Goal: Information Seeking & Learning: Learn about a topic

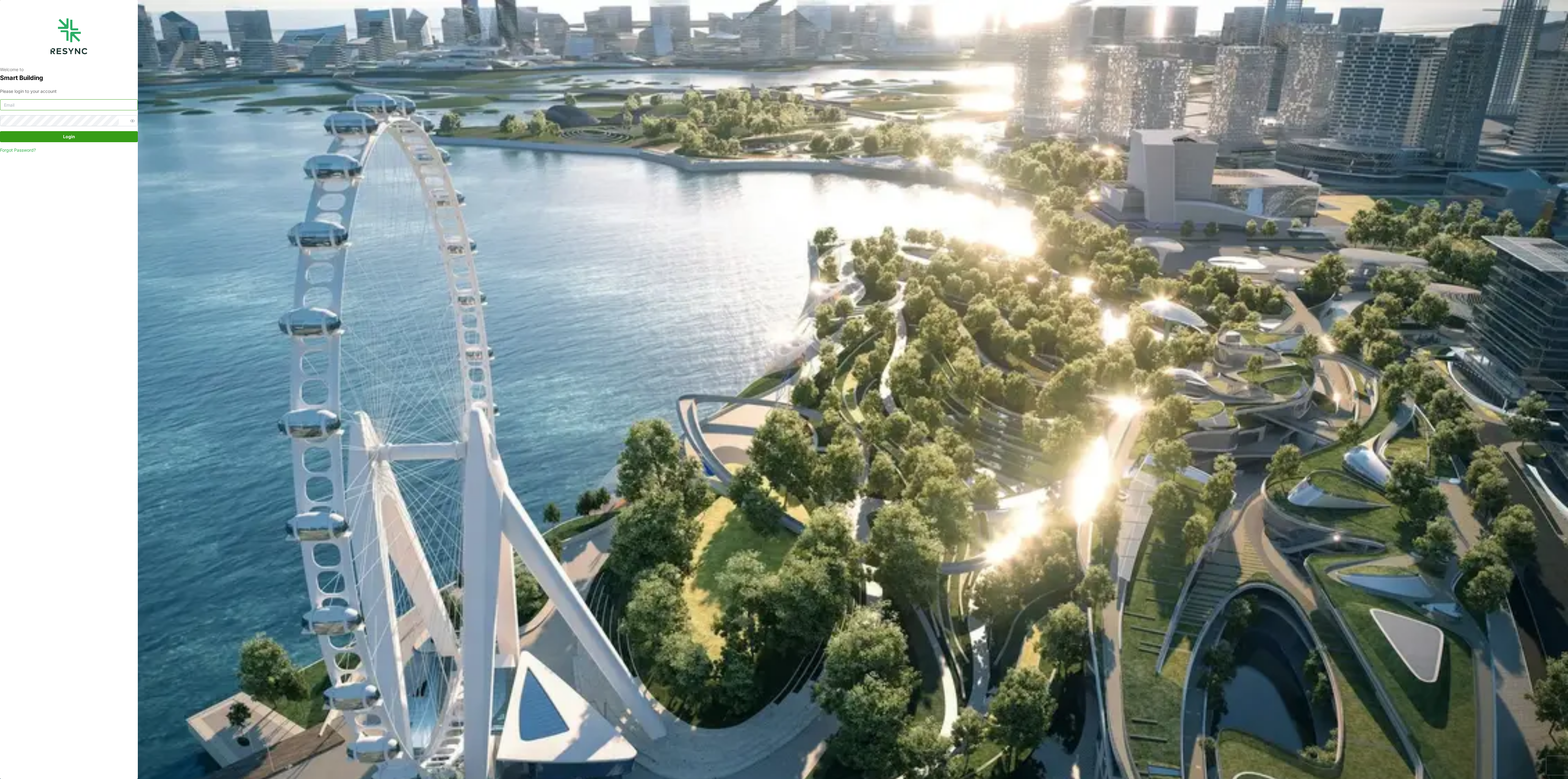
type input "[PERSON_NAME][EMAIL_ADDRESS][PERSON_NAME][DOMAIN_NAME]"
click at [106, 138] on span "Login" at bounding box center [69, 136] width 126 height 10
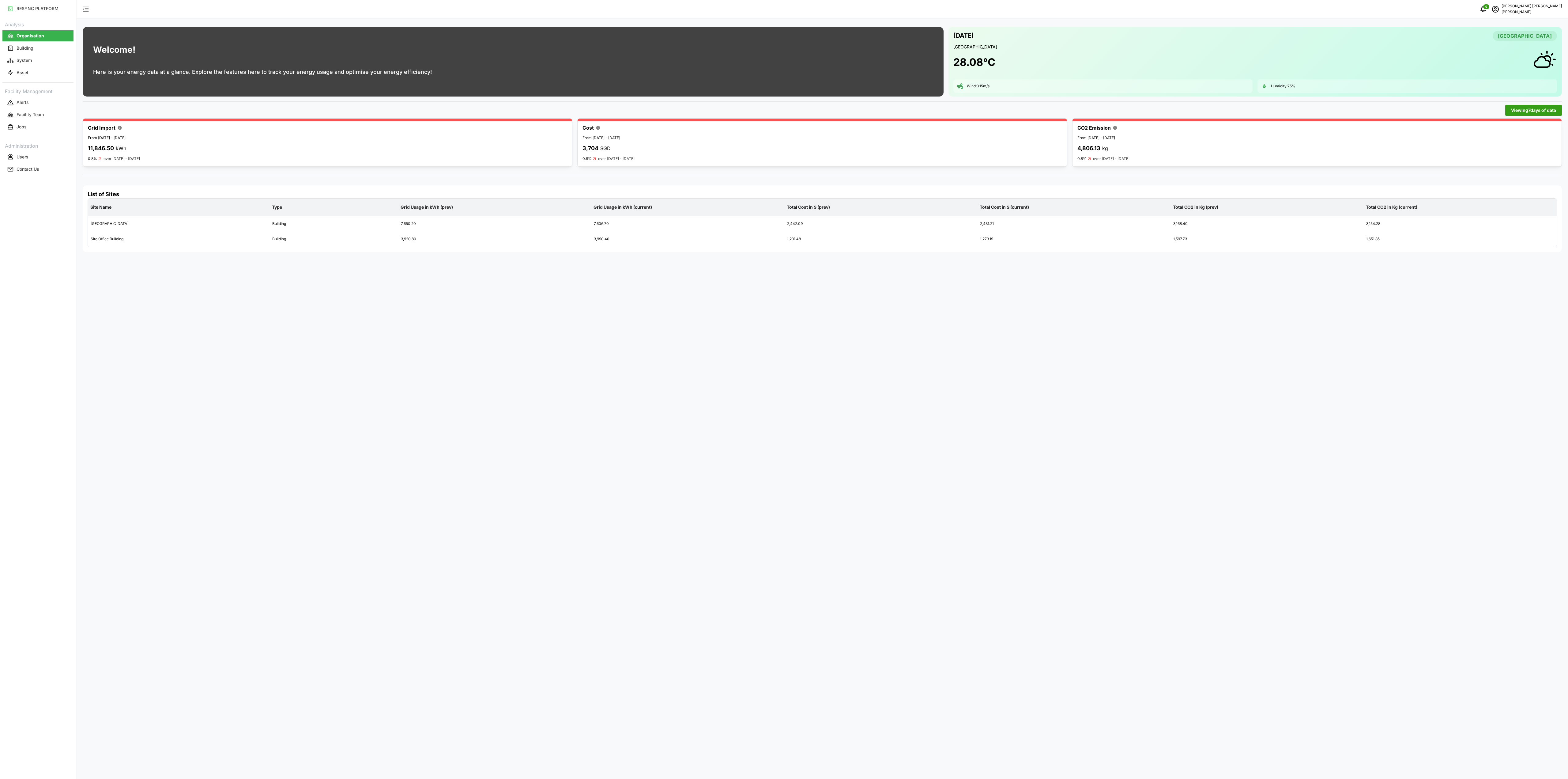
click at [1006, 13] on div "0 Murugesan Saravanan Chuan Lim" at bounding box center [822, 9] width 1491 height 19
click at [936, 19] on div "Welcome! Here is your energy data at a glance. Explore the features here to tra…" at bounding box center [822, 389] width 1491 height 779
click at [604, 67] on div "Welcome! Here is your energy data at a glance. Explore the features here to tra…" at bounding box center [513, 62] width 861 height 69
click at [617, 100] on div "Welcome! Here is your energy data at a glance. Explore the features here to tra…" at bounding box center [822, 389] width 1491 height 779
click at [1142, 362] on div "Welcome! Here is your energy data at a glance. Explore the features here to tra…" at bounding box center [822, 389] width 1491 height 779
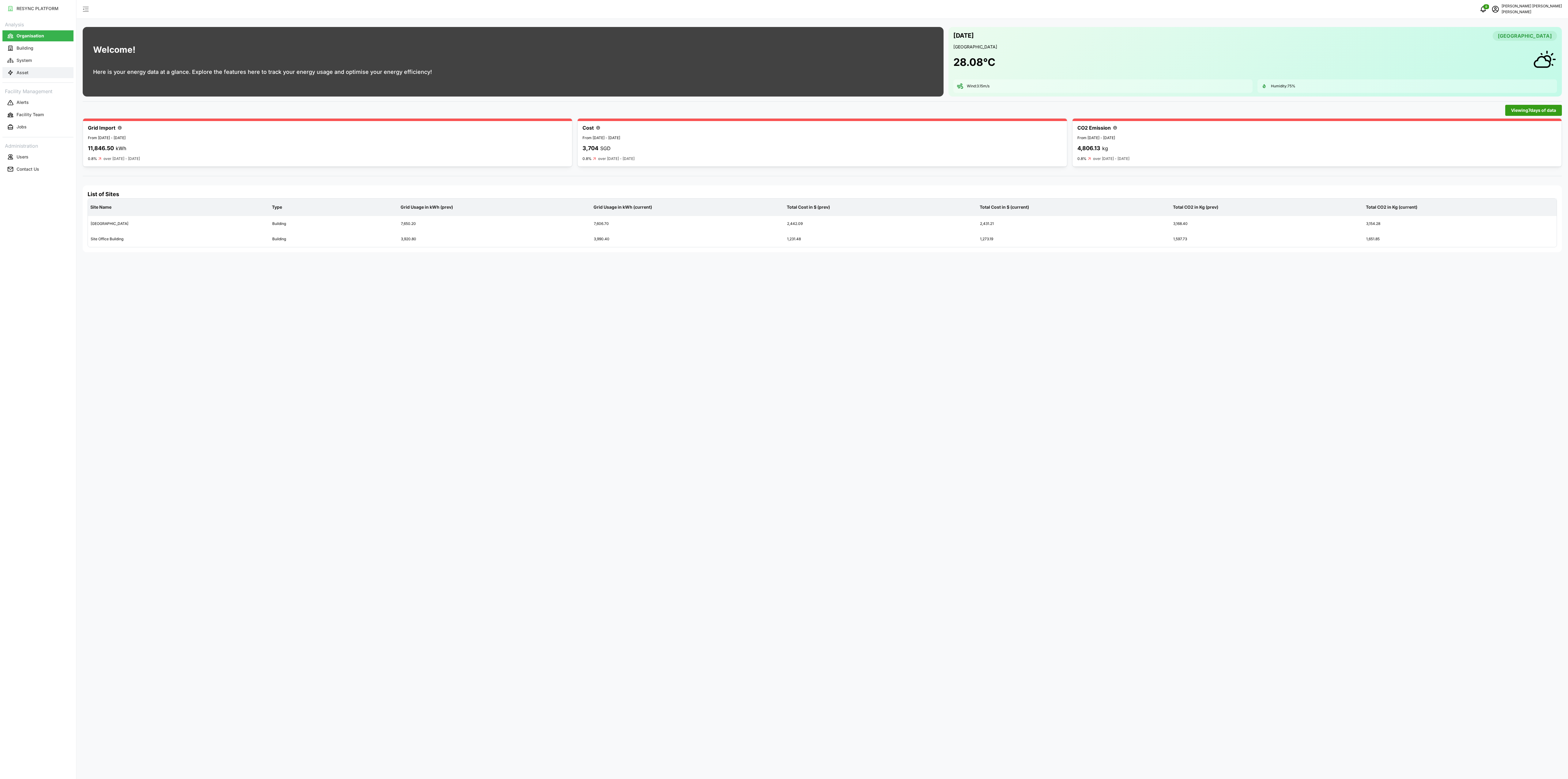
click at [31, 73] on button "Asset" at bounding box center [38, 72] width 71 height 11
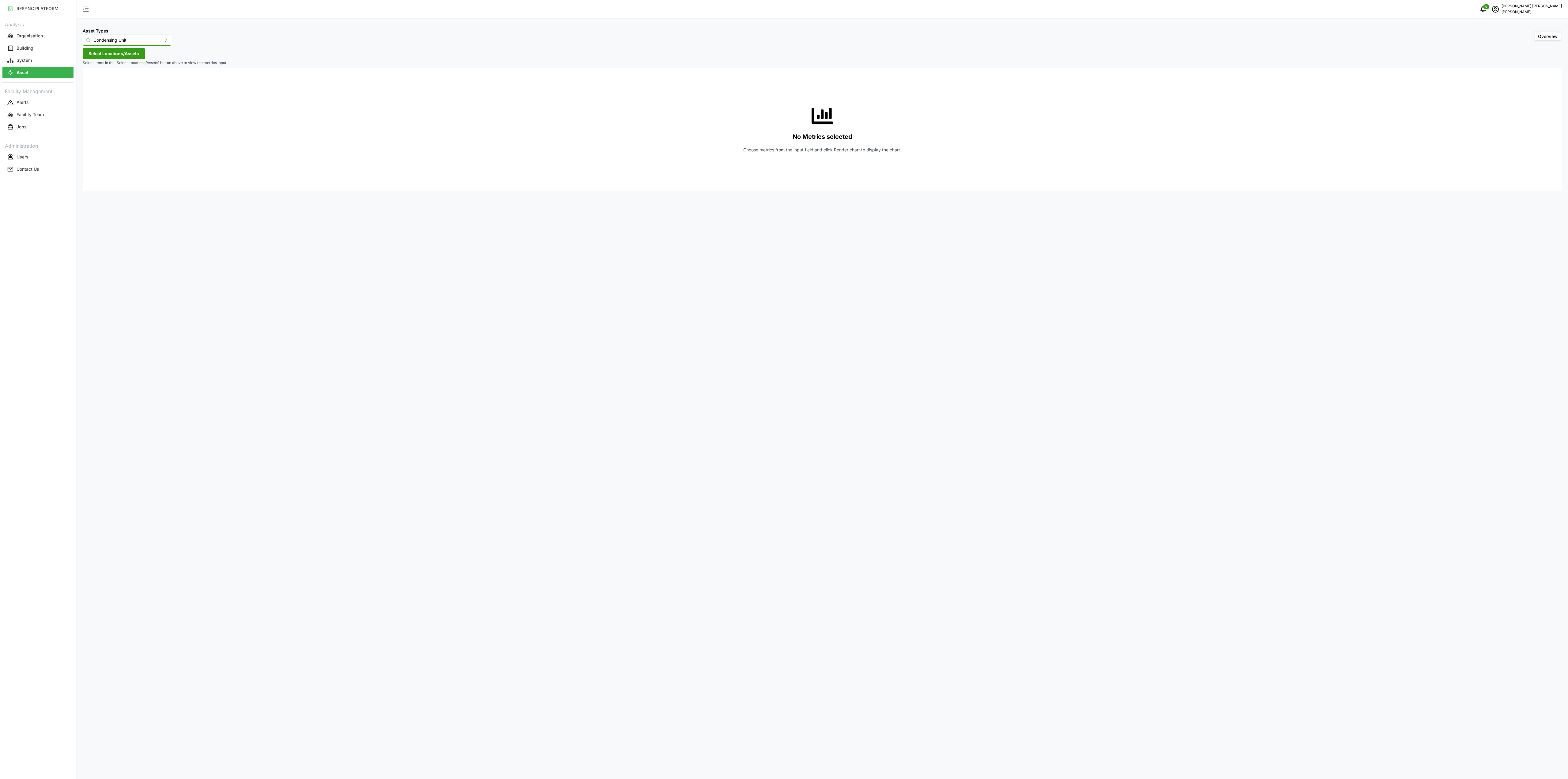
click at [155, 40] on input "Condensing Unit" at bounding box center [127, 40] width 88 height 11
click at [131, 75] on div "Electrical Meter" at bounding box center [122, 75] width 77 height 10
type input "Electrical Meter"
click at [129, 55] on span "Select Locations/Assets" at bounding box center [113, 53] width 51 height 10
click at [100, 62] on p "Select items in the 'Select Locations/Assets' button above to view the metrics …" at bounding box center [822, 63] width 1479 height 5
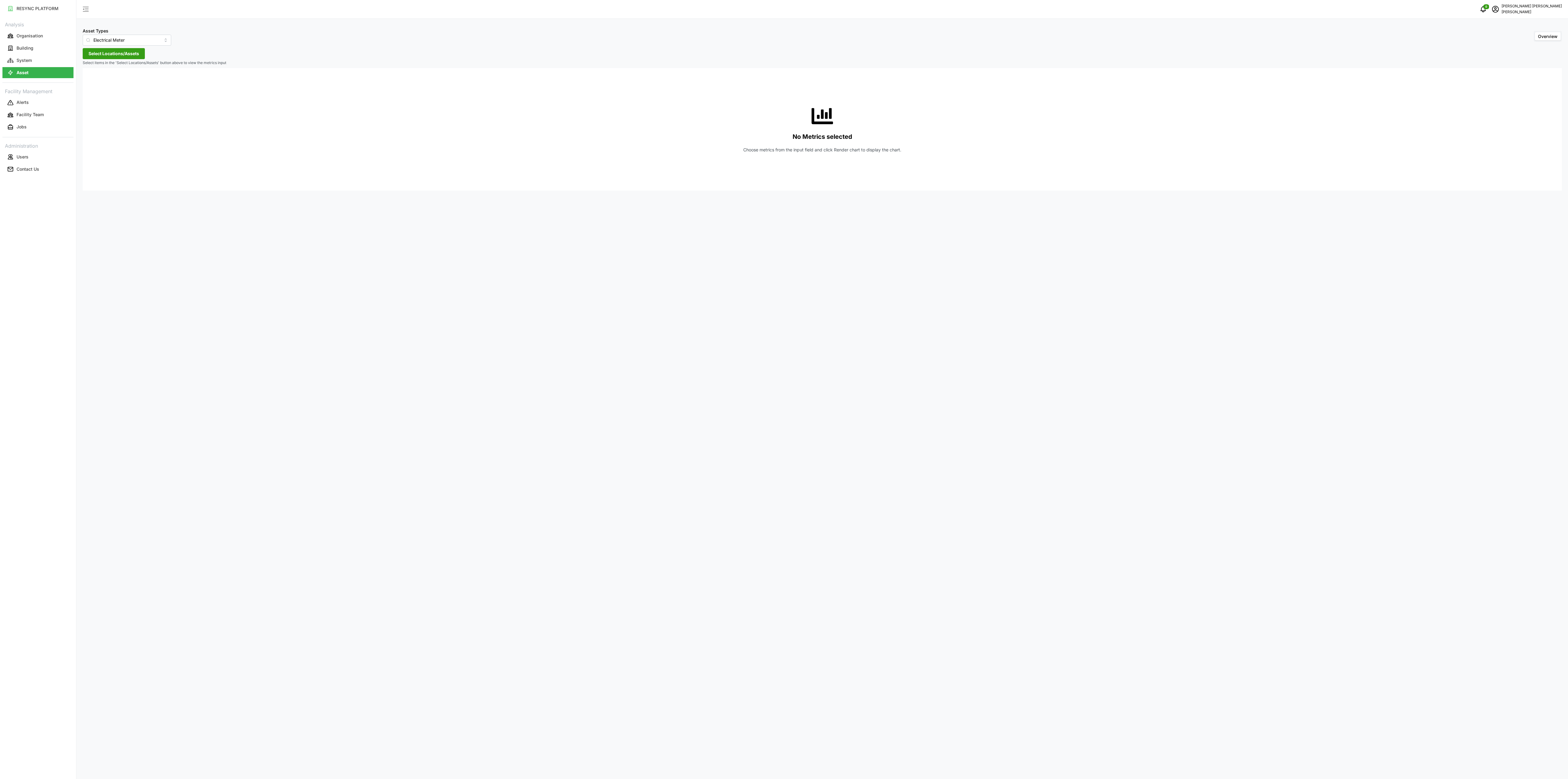
click at [473, 231] on div "Asset Types Electrical Meter Overview Select Locations/Assets Select items in t…" at bounding box center [822, 389] width 1491 height 779
click at [156, 38] on input "Electrical Meter" at bounding box center [127, 40] width 88 height 11
click at [138, 77] on div "Electrical Meter" at bounding box center [122, 75] width 77 height 10
click at [307, 171] on div "No Metrics selected Choose metrics from the input field and click Render chart …" at bounding box center [822, 129] width 1469 height 122
type input "Condensing Unit"
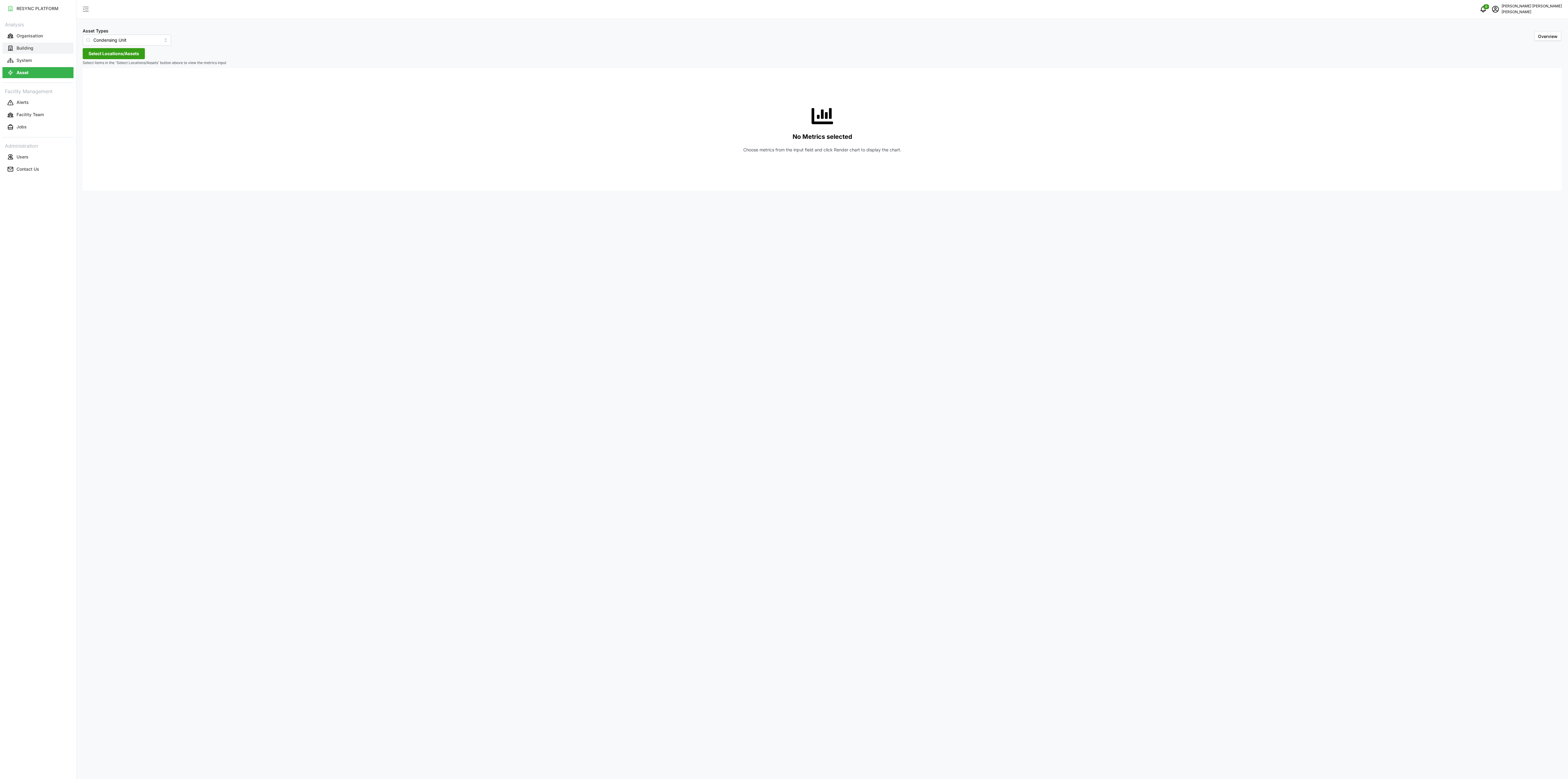
click at [52, 48] on button "Building" at bounding box center [38, 48] width 71 height 11
click at [36, 75] on button "Asset" at bounding box center [38, 72] width 71 height 11
click at [157, 39] on input "Condensing Unit" at bounding box center [127, 40] width 88 height 11
click at [127, 77] on div "Electrical Meter" at bounding box center [122, 75] width 77 height 10
type input "Electrical Meter"
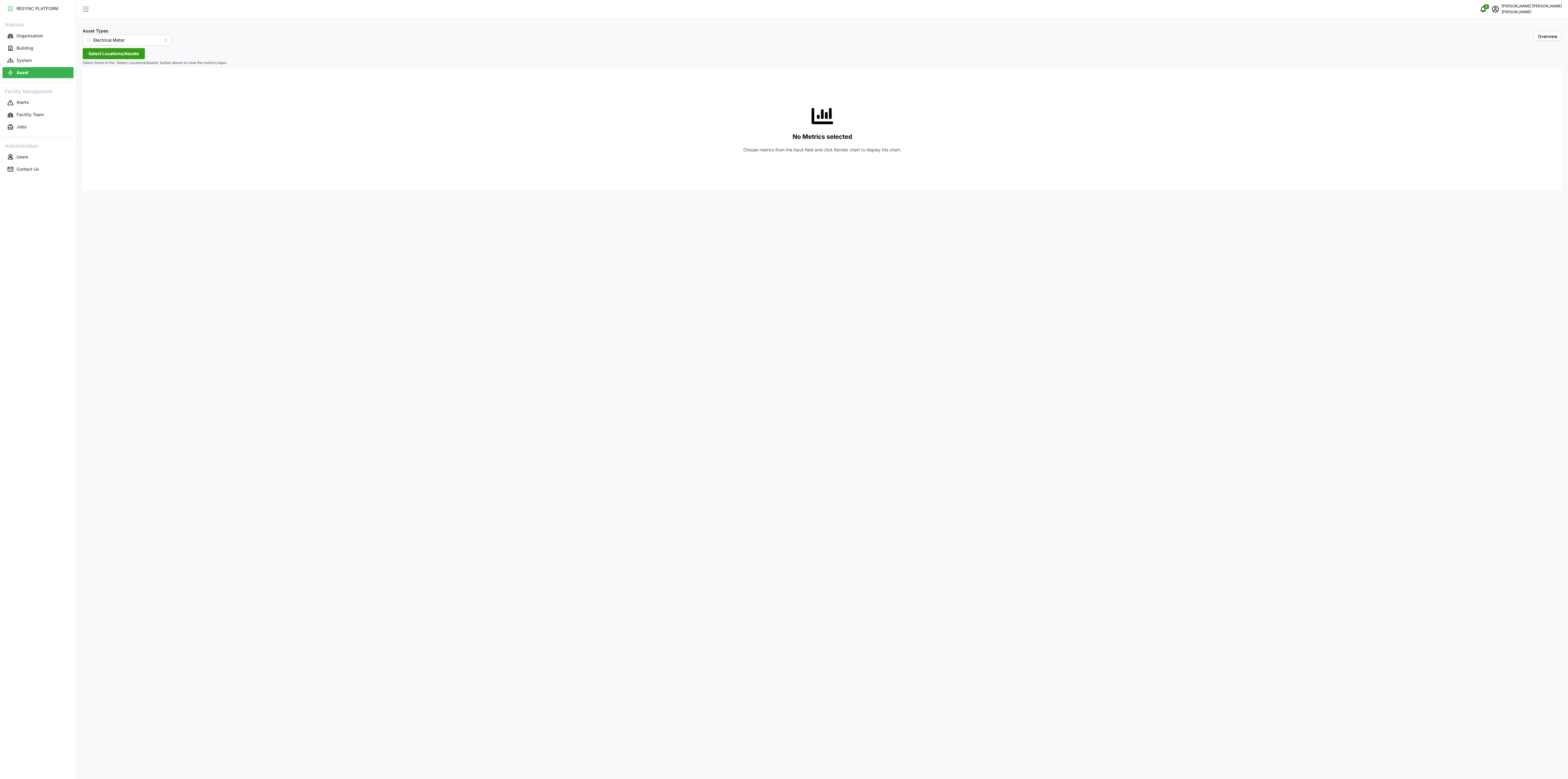
click at [124, 60] on div "Asset Types Electrical Meter Overview Select Locations/Assets Select items in t…" at bounding box center [822, 389] width 1491 height 779
click at [127, 56] on span "Select Locations/Assets" at bounding box center [113, 53] width 51 height 10
click at [100, 80] on span "Select Chuan Lim" at bounding box center [98, 82] width 4 height 4
click at [91, 80] on icon at bounding box center [91, 81] width 5 height 5
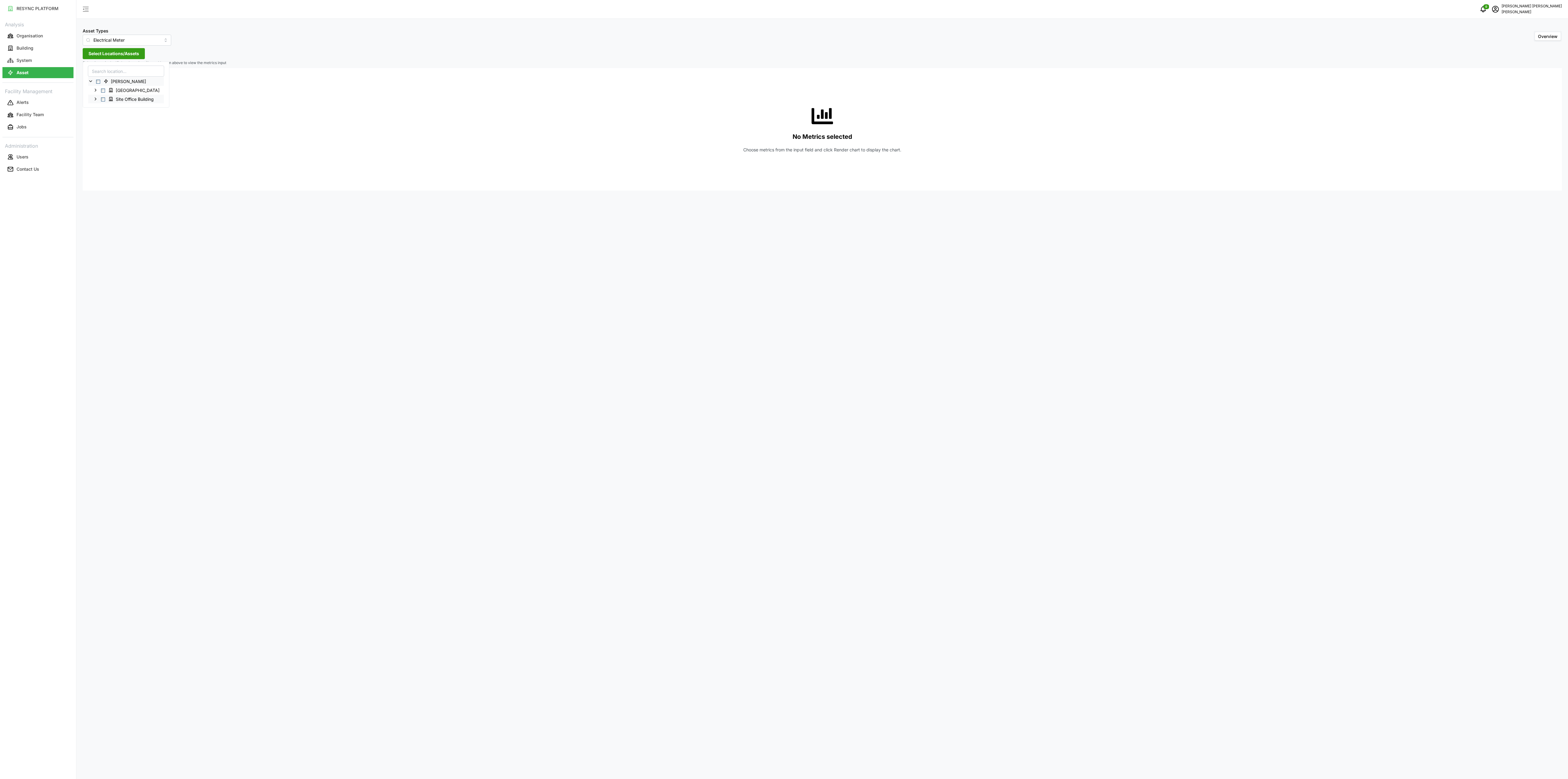
click at [101, 99] on span "Select Site Office Building" at bounding box center [103, 99] width 4 height 4
click at [106, 95] on span "Site Office Building" at bounding box center [132, 99] width 52 height 7
click at [97, 97] on icon at bounding box center [96, 99] width 5 height 5
click at [100, 110] on div "Level 1" at bounding box center [139, 108] width 102 height 9
click at [103, 109] on icon at bounding box center [100, 108] width 5 height 5
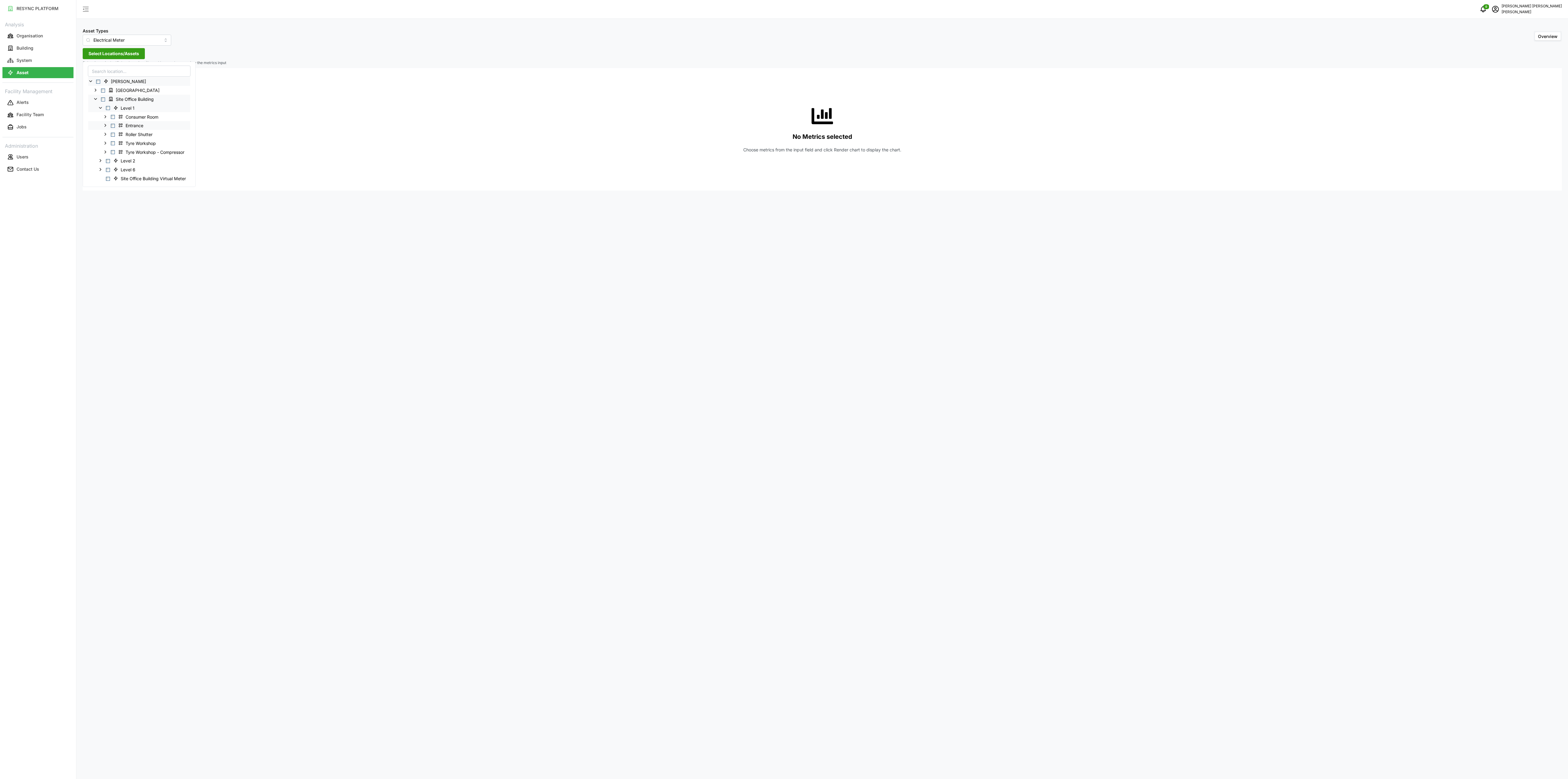
click at [105, 125] on icon at bounding box center [105, 125] width 5 height 5
click at [104, 119] on icon at bounding box center [105, 116] width 5 height 5
click at [112, 144] on icon at bounding box center [110, 143] width 5 height 5
click at [121, 152] on span "Select MSB DB-Total-1 (Canteen)" at bounding box center [122, 152] width 4 height 4
click at [124, 162] on span "Select MSB DB-Total-2 (Provision Shop)" at bounding box center [122, 161] width 4 height 4
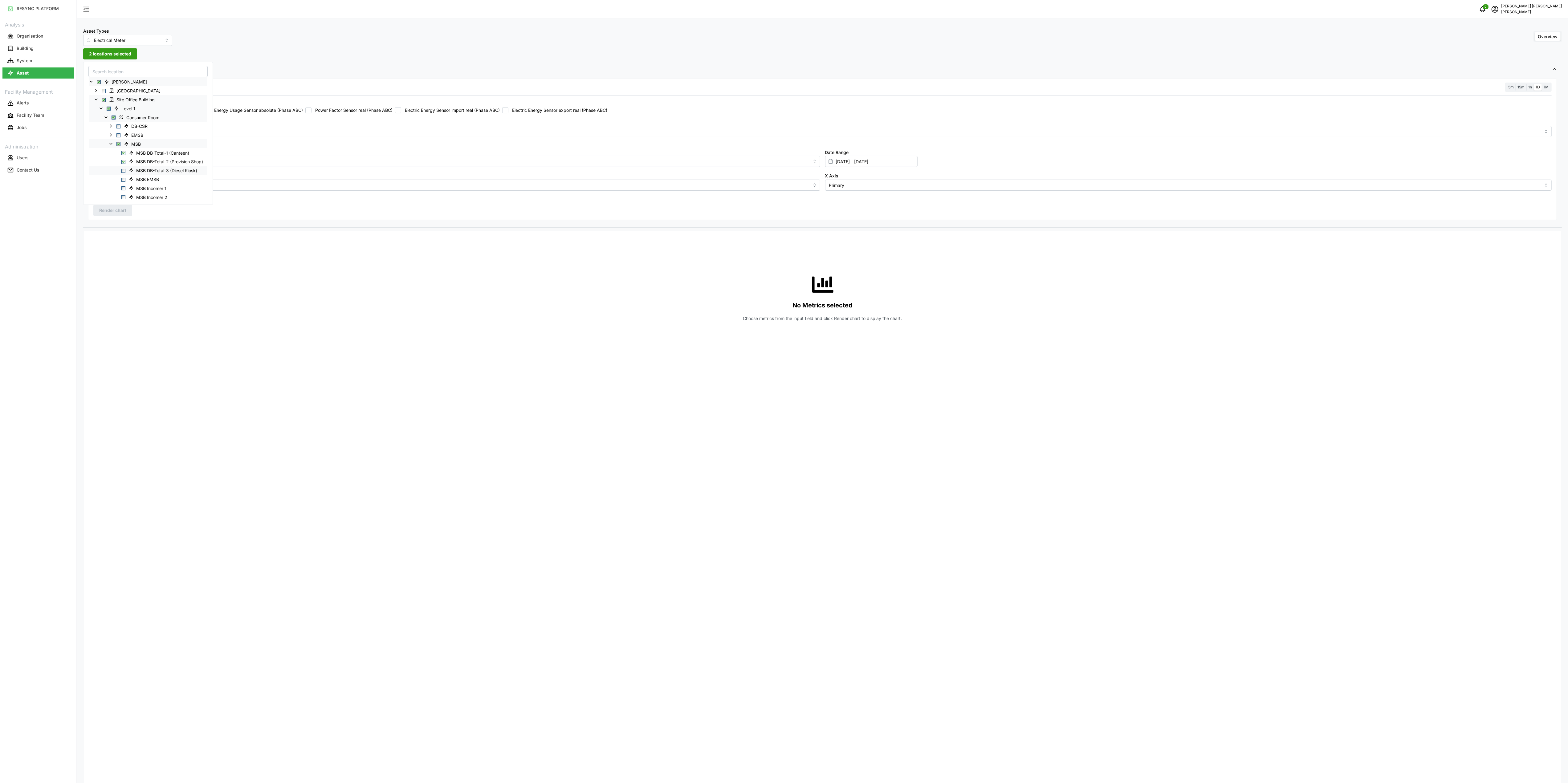
click at [123, 171] on span "Select MSB DB-Total-3 (Diesel Kiosk)" at bounding box center [123, 171] width 4 height 4
click at [124, 151] on div "MSB DB-Total-1 (Canteen)" at bounding box center [148, 152] width 119 height 9
click at [123, 165] on div "MSB DB-Total-2 (Provision Shop)" at bounding box center [148, 162] width 119 height 9
click at [123, 171] on span "Select MSB DB-Total-3 (Diesel Kiosk)" at bounding box center [123, 171] width 4 height 4
click at [124, 160] on span "Select MSB DB-Total-2 (Provision Shop)" at bounding box center [123, 162] width 4 height 4
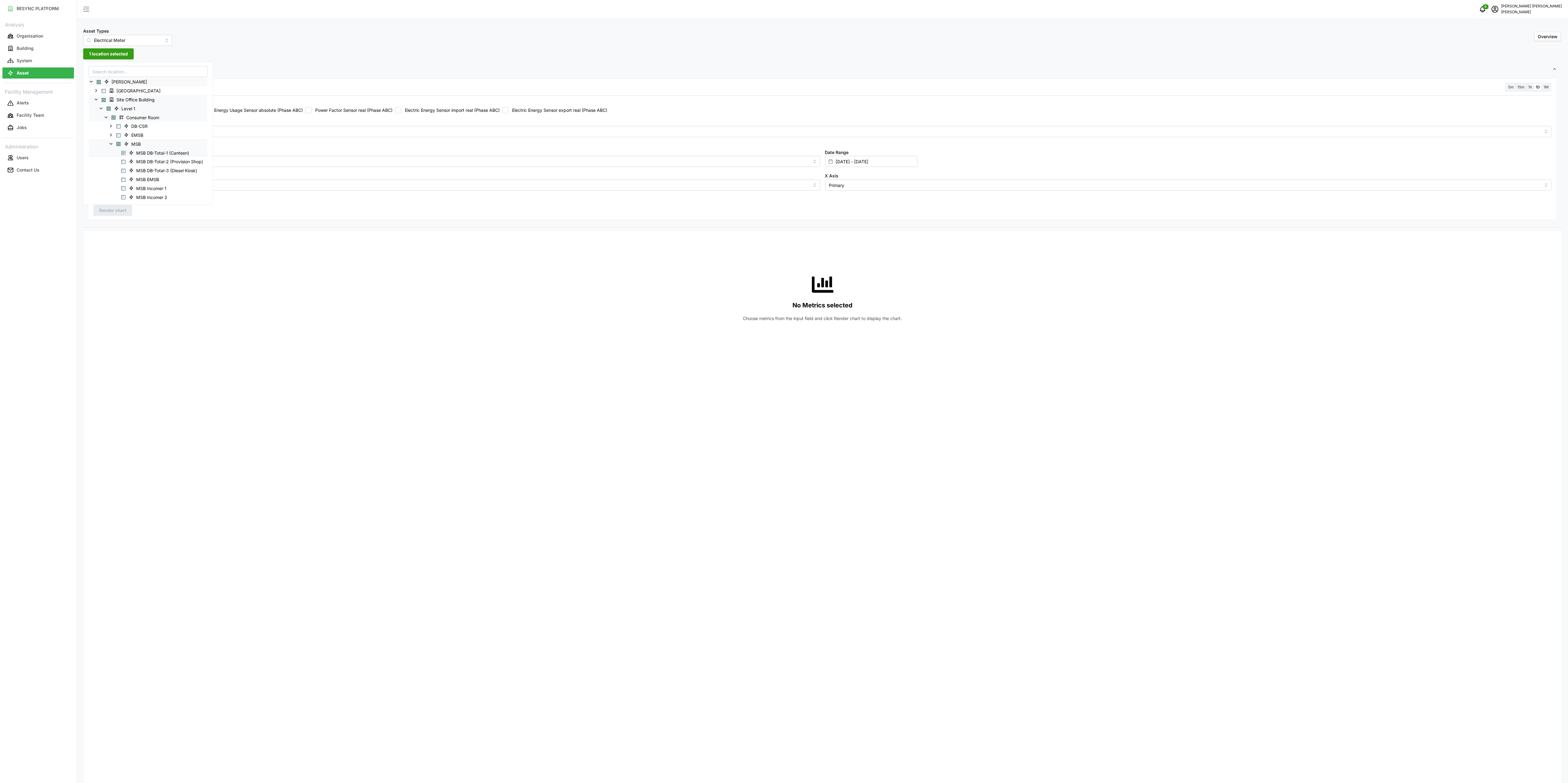
click at [124, 155] on span "Select MSB DB-Total-1 (Canteen)" at bounding box center [123, 153] width 4 height 4
click at [124, 127] on span "Select MSB Incomer 1" at bounding box center [123, 127] width 4 height 4
click at [123, 135] on span "Select MSB Incomer 2" at bounding box center [123, 135] width 4 height 4
click at [125, 145] on span "Select MSB Incomer 3" at bounding box center [123, 144] width 4 height 4
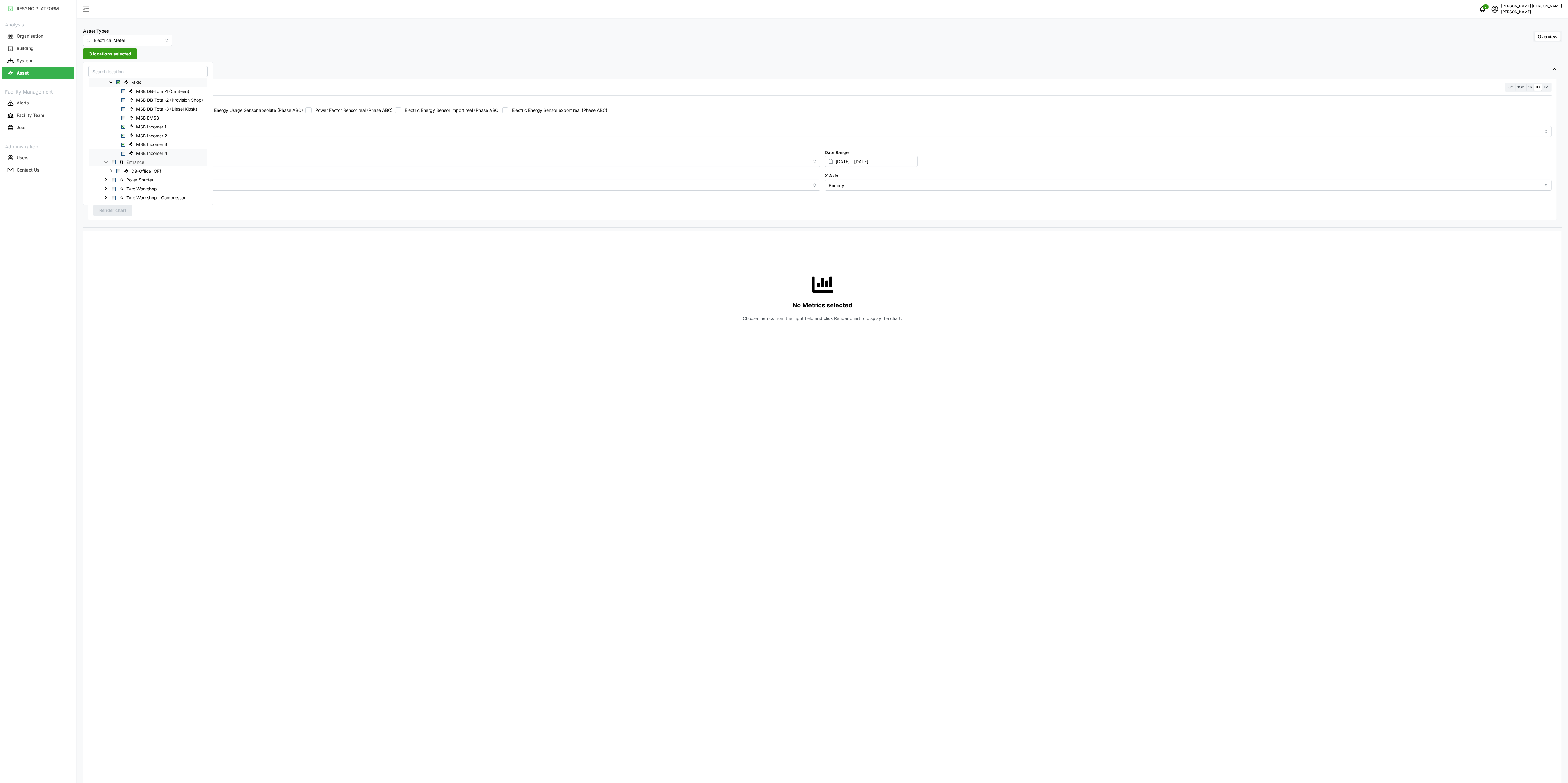
click at [125, 152] on span "Select MSB Incomer 4" at bounding box center [123, 153] width 4 height 4
click at [275, 269] on div "No Metrics selected Choose metrics from the input field and click Render chart …" at bounding box center [822, 297] width 1458 height 123
click at [487, 114] on div "Recommended Metrics Electric Power Sensor real (Phase ABC) Electrical Energy Us…" at bounding box center [822, 106] width 1463 height 19
click at [482, 112] on label "Electric Energy Sensor import real (Phase ABC)" at bounding box center [450, 110] width 99 height 6
click at [401, 112] on input "Electric Energy Sensor import real (Phase ABC)" at bounding box center [398, 110] width 6 height 6
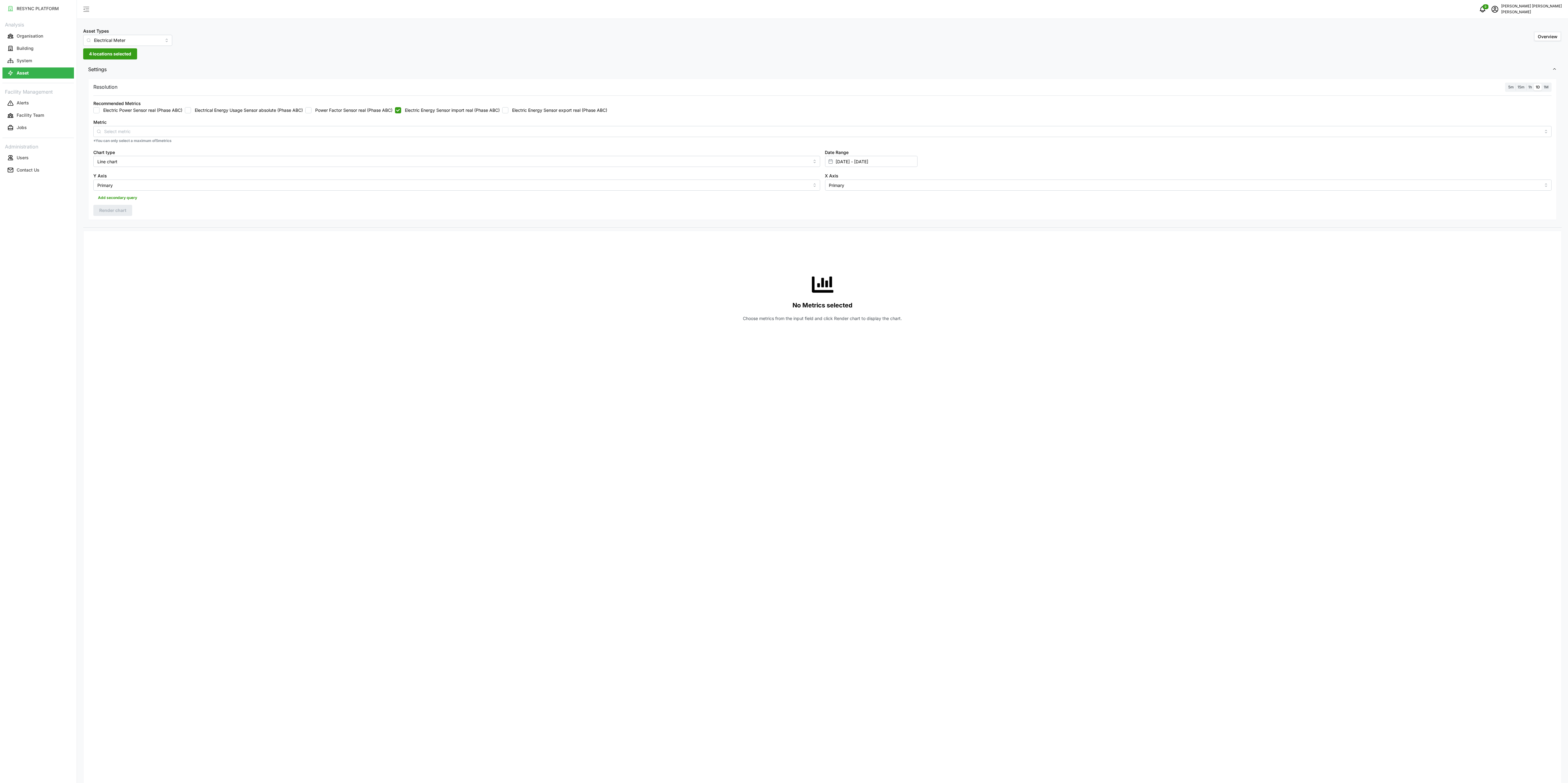
checkbox input "true"
click at [858, 162] on input "03 Sep 2025 - 03 Sep 2025" at bounding box center [871, 162] width 92 height 11
click at [875, 223] on button "4" at bounding box center [873, 223] width 11 height 11
type input "03 Sep 2025 - 04 Sep 2025"
type input "04 Sep 2025"
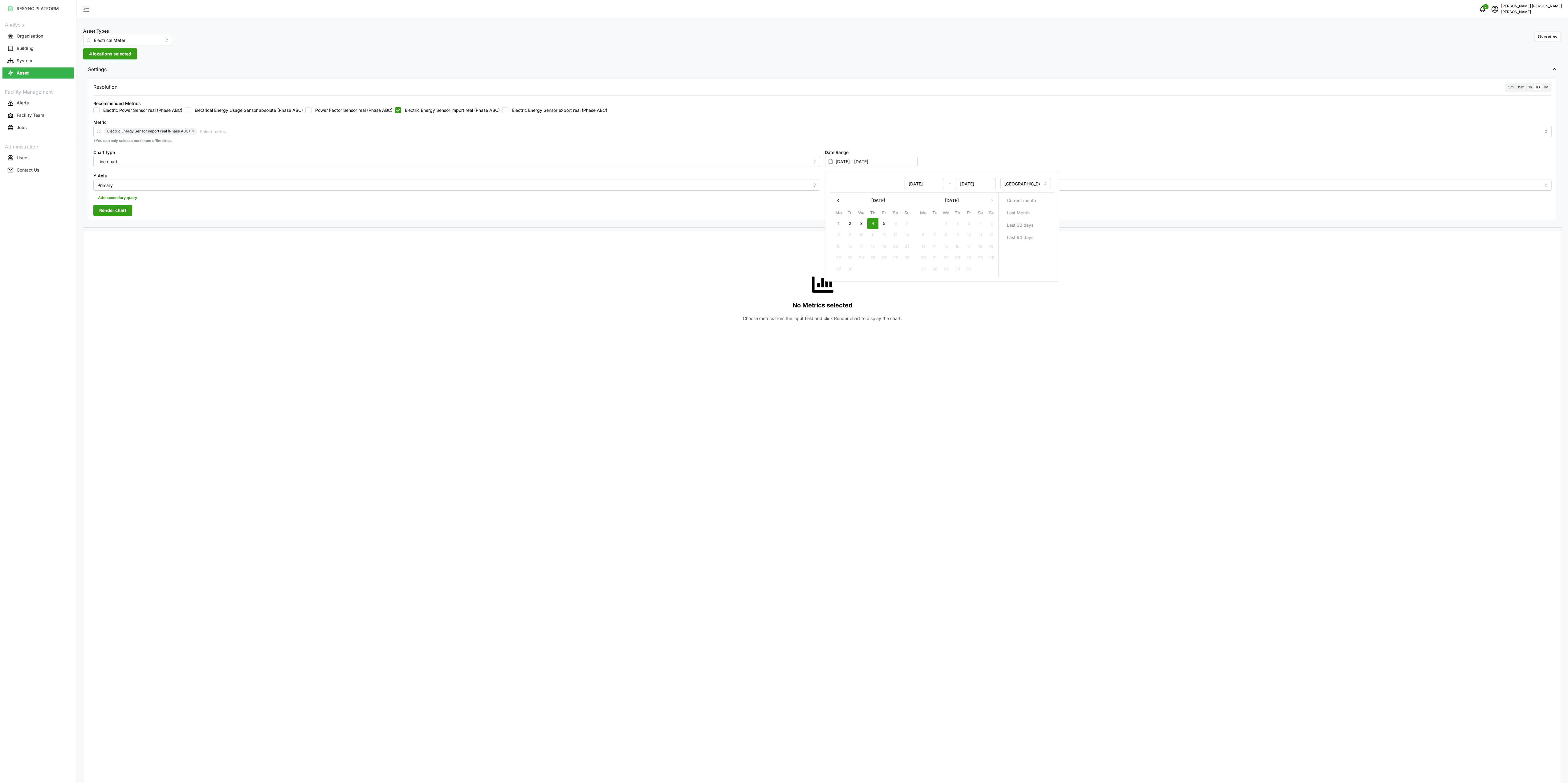
click at [875, 223] on button "4" at bounding box center [873, 223] width 11 height 11
type input "04 Sep 2025 - 04 Sep 2025"
type input "04 Sep 2025"
click at [725, 252] on div "No Metrics selected Choose metrics from the input field and click Render chart …" at bounding box center [822, 297] width 1458 height 123
click at [129, 209] on button "Render chart" at bounding box center [112, 211] width 39 height 11
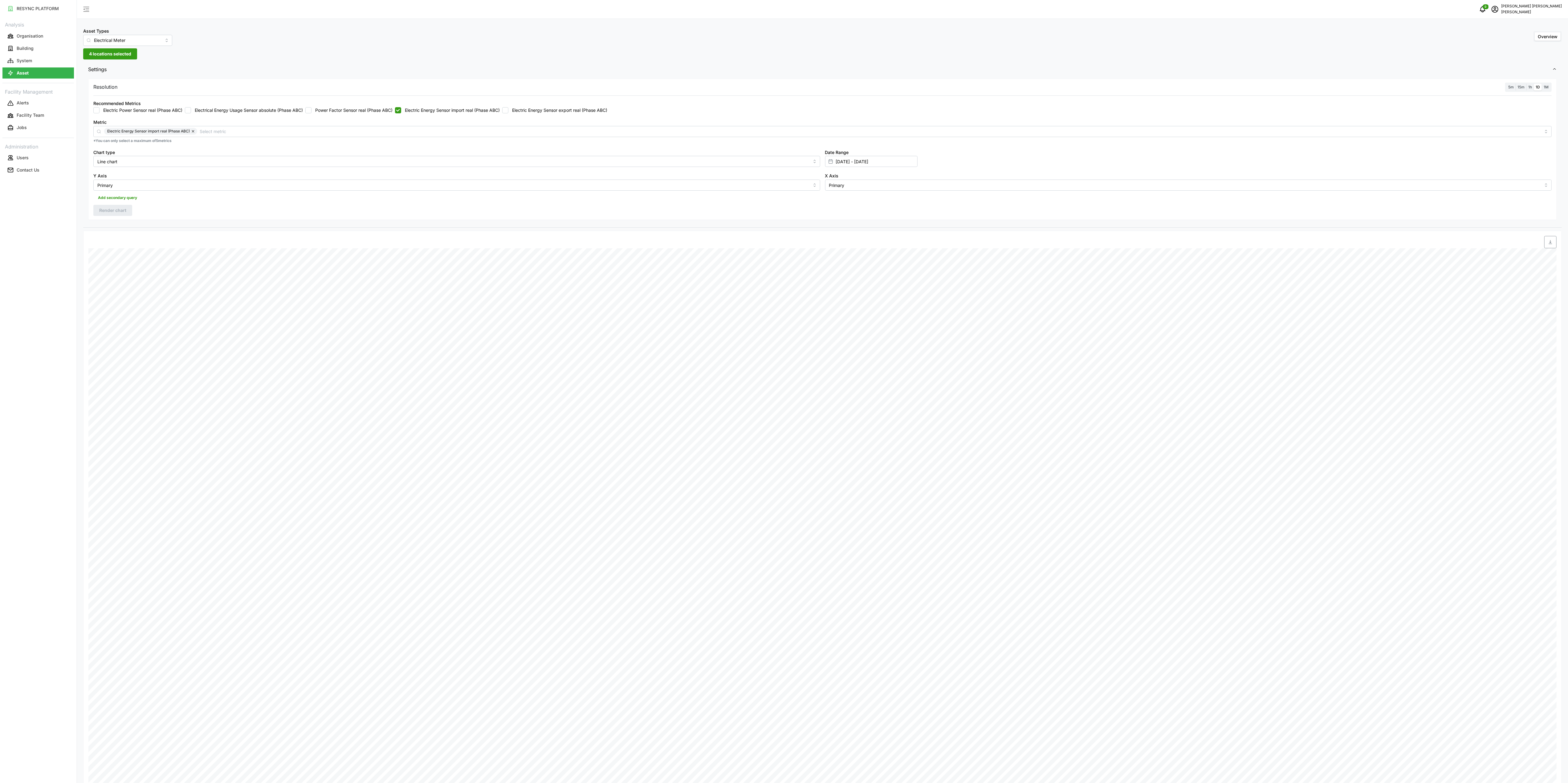
click at [1530, 89] on label "1h" at bounding box center [1530, 88] width 7 height 7
click at [1526, 84] on input "1h" at bounding box center [1526, 84] width 0 height 0
click at [1529, 85] on span "1h" at bounding box center [1531, 87] width 4 height 5
click at [1526, 84] on input "1h" at bounding box center [1526, 84] width 0 height 0
click at [111, 212] on span "Render chart" at bounding box center [113, 210] width 27 height 10
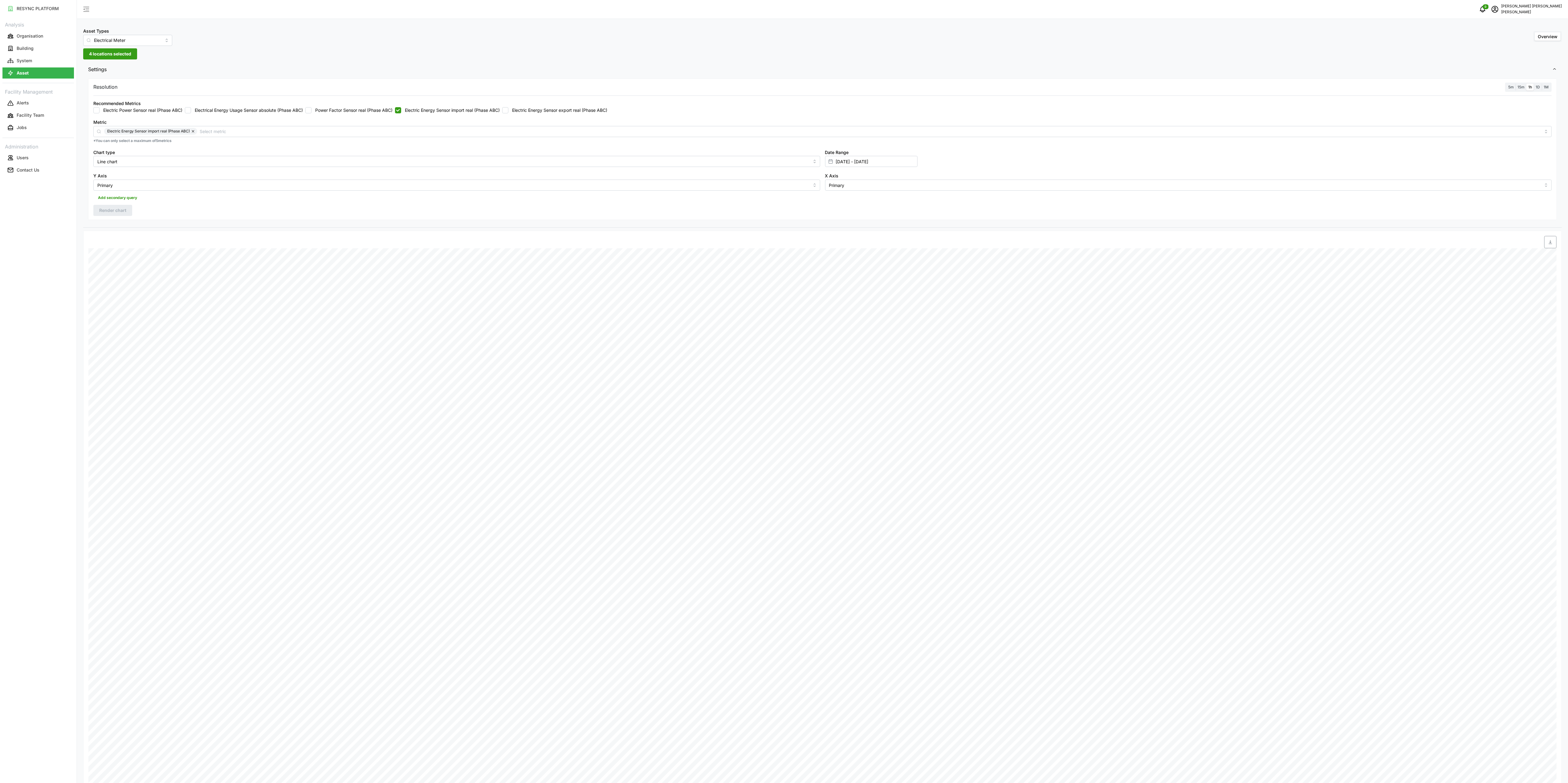
click at [1553, 238] on span "button" at bounding box center [1550, 242] width 12 height 12
drag, startPoint x: 423, startPoint y: 111, endPoint x: 435, endPoint y: 111, distance: 12.0
click at [423, 111] on label "Electric Energy Sensor import real (Phase ABC)" at bounding box center [450, 110] width 99 height 6
click at [401, 111] on input "Electric Energy Sensor import real (Phase ABC)" at bounding box center [398, 110] width 6 height 6
checkbox input "false"
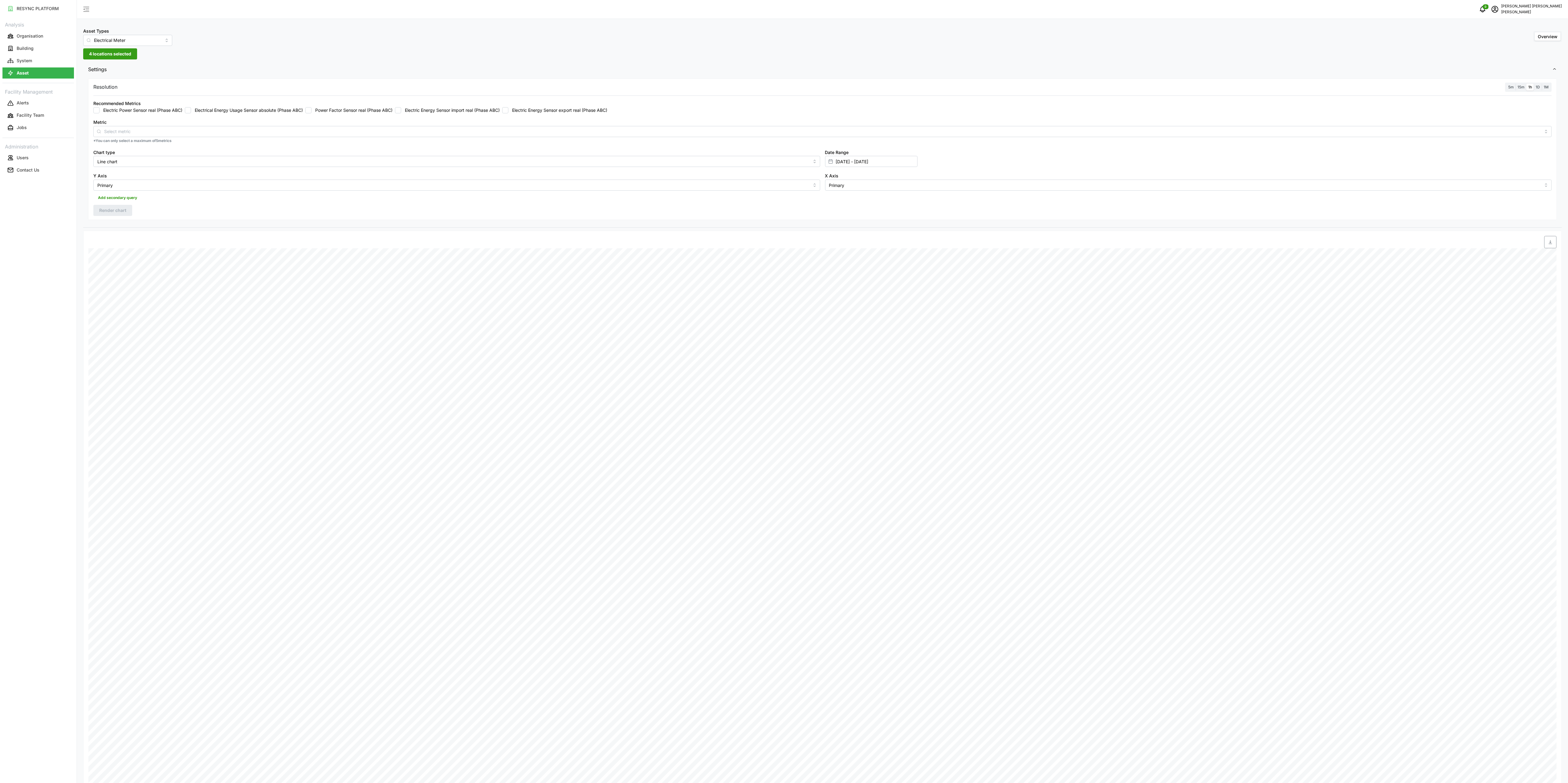
click at [521, 115] on div "Recommended Metrics Electric Power Sensor real (Phase ABC) Electrical Energy Us…" at bounding box center [822, 106] width 1463 height 19
click at [524, 109] on label "Electric Energy Sensor export real (Phase ABC)" at bounding box center [558, 110] width 99 height 6
click at [508, 109] on input "Electric Energy Sensor export real (Phase ABC)" at bounding box center [505, 110] width 6 height 6
checkbox input "true"
click at [123, 211] on span "Render chart" at bounding box center [113, 210] width 27 height 10
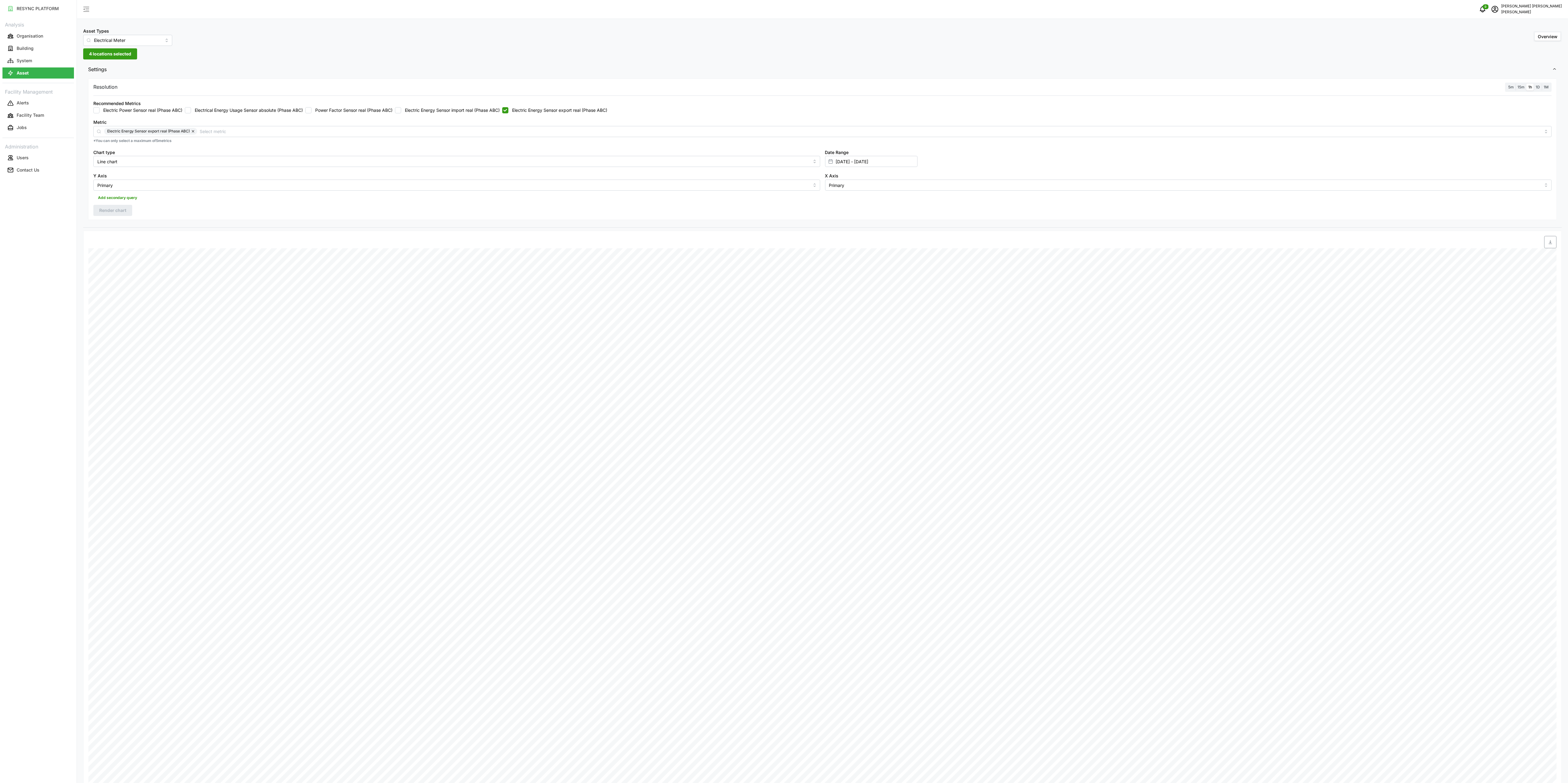
click at [1555, 240] on span "button" at bounding box center [1550, 242] width 12 height 12
click at [211, 72] on span "Settings" at bounding box center [820, 69] width 1464 height 15
click at [221, 72] on span "Settings" at bounding box center [820, 69] width 1464 height 15
